Goal: Task Accomplishment & Management: Use online tool/utility

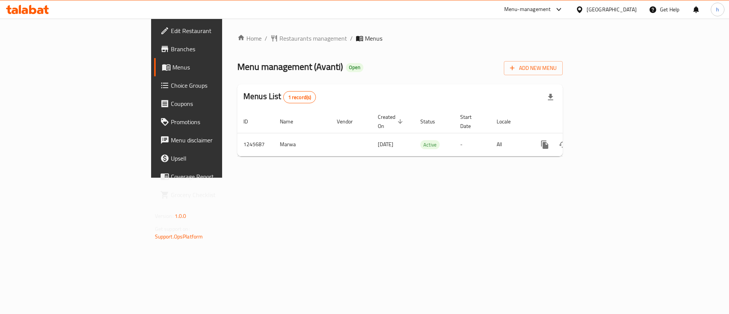
click at [171, 32] on span "Edit Restaurant" at bounding box center [219, 30] width 96 height 9
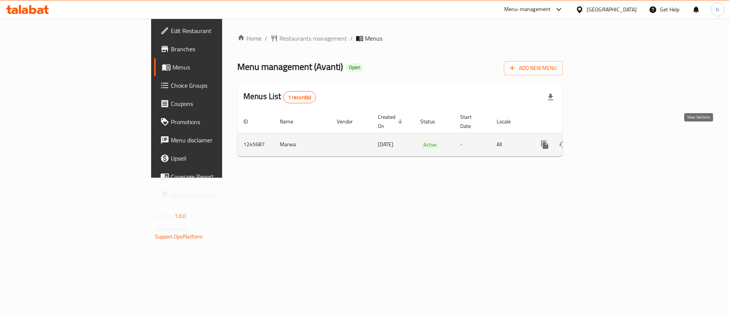
click at [609, 139] on link "enhanced table" at bounding box center [600, 145] width 18 height 18
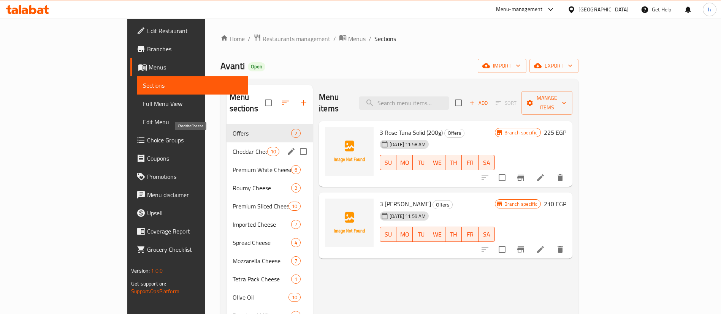
click at [233, 147] on span "Cheddar Cheese" at bounding box center [250, 151] width 35 height 9
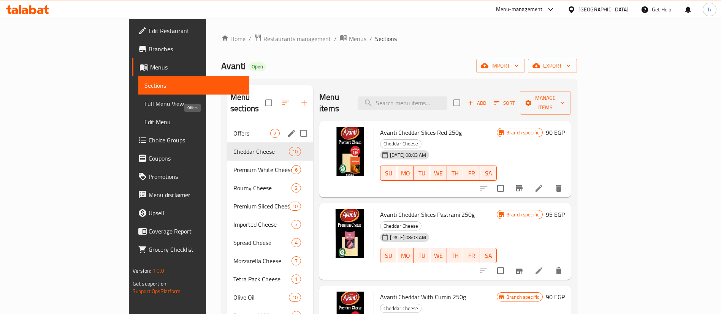
click at [233, 129] on span "Offers" at bounding box center [251, 133] width 37 height 9
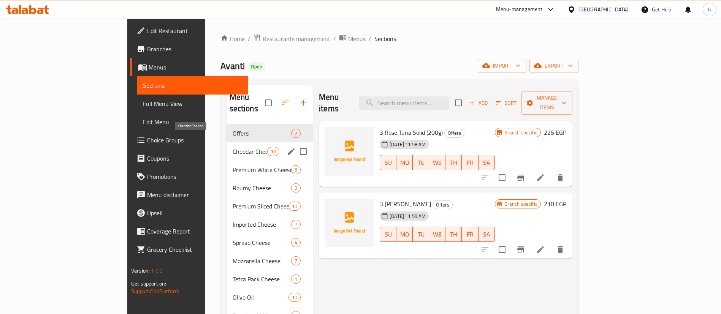
click at [233, 147] on span "Cheddar Cheese" at bounding box center [250, 151] width 35 height 9
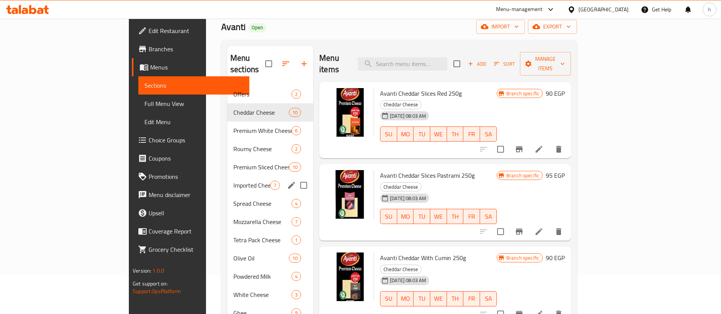
scroll to position [57, 0]
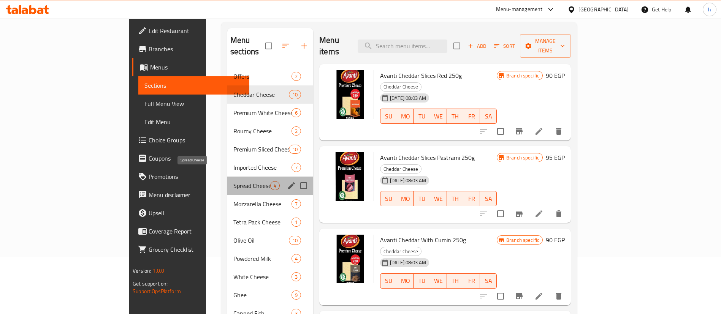
click at [233, 181] on span "Spread Cheese" at bounding box center [251, 185] width 37 height 9
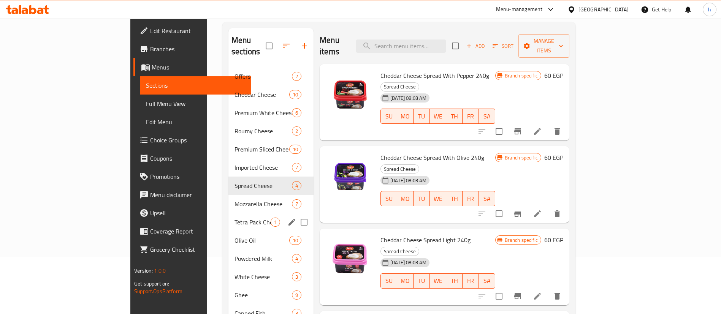
click at [228, 217] on div "Tetra Pack Cheese 1" at bounding box center [270, 222] width 85 height 18
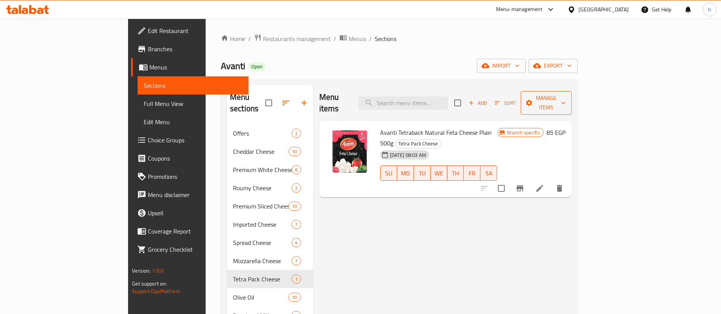
click at [567, 99] on icon "button" at bounding box center [563, 103] width 8 height 8
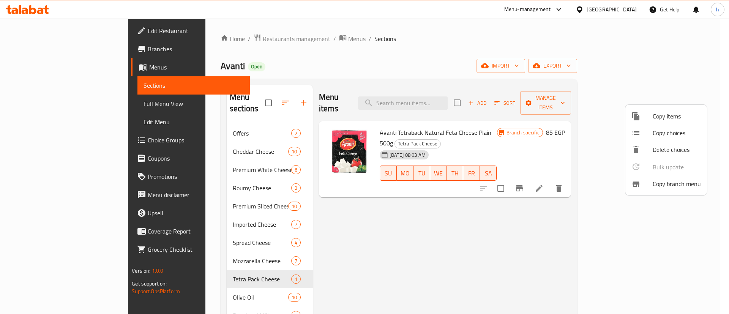
click at [685, 188] on span "Copy branch menu" at bounding box center [677, 183] width 48 height 9
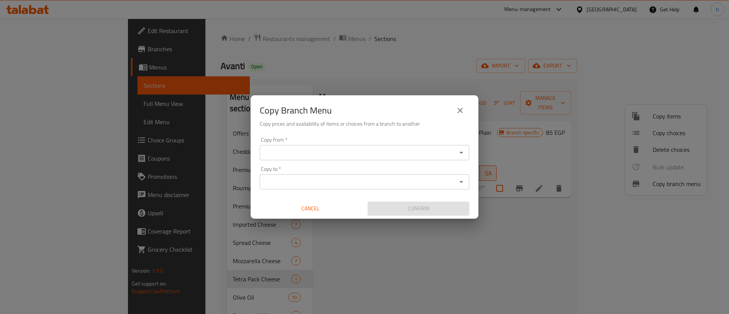
click at [465, 146] on div "Copy from *" at bounding box center [365, 152] width 210 height 15
drag, startPoint x: 456, startPoint y: 105, endPoint x: 456, endPoint y: 101, distance: 4.2
drag, startPoint x: 456, startPoint y: 101, endPoint x: 445, endPoint y: 110, distance: 14.8
click at [445, 110] on div "Copy Branch Menu" at bounding box center [365, 110] width 210 height 18
click at [465, 109] on button "close" at bounding box center [460, 110] width 18 height 18
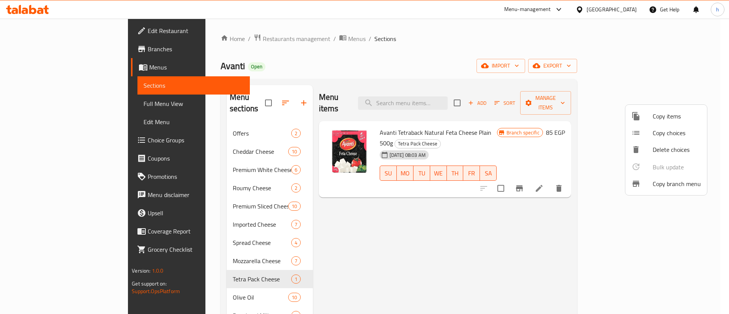
click at [38, 49] on div at bounding box center [364, 157] width 729 height 314
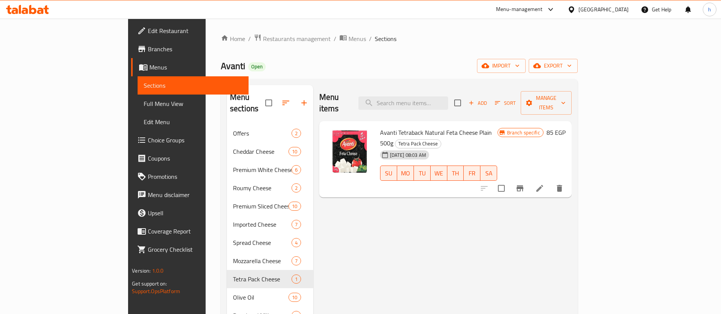
click at [148, 49] on span "Branches" at bounding box center [195, 48] width 95 height 9
